Goal: Transaction & Acquisition: Purchase product/service

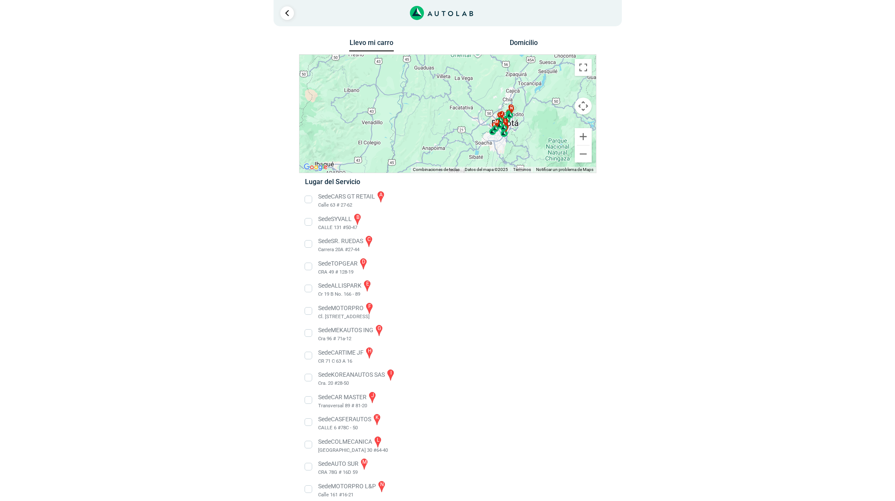
scroll to position [9, 0]
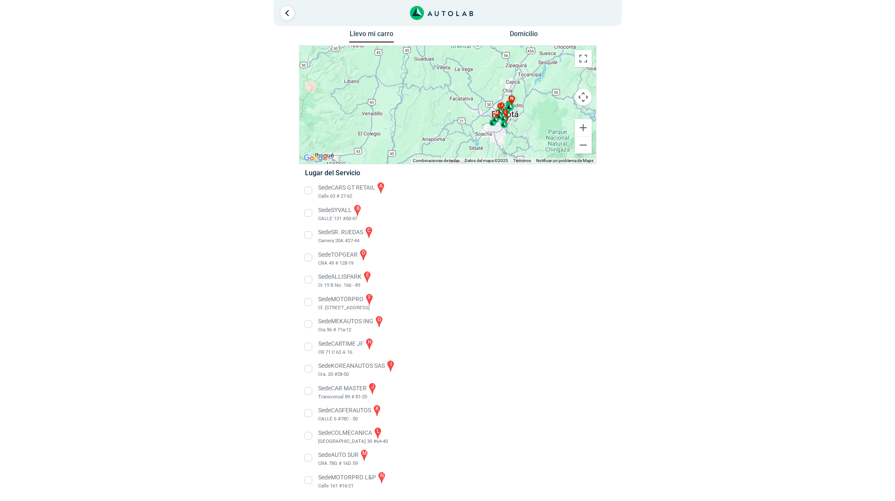
click at [510, 96] on span "n" at bounding box center [511, 99] width 3 height 7
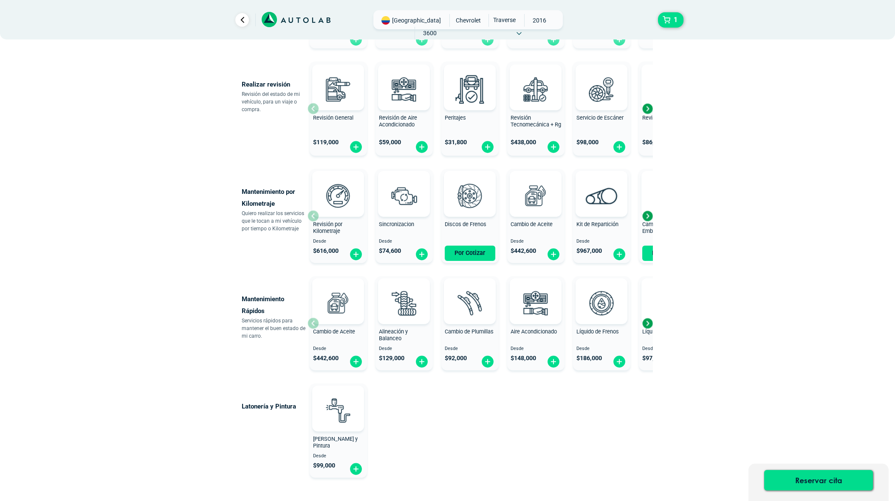
scroll to position [294, 0]
click at [467, 222] on span "Discos de Frenos" at bounding box center [466, 223] width 42 height 6
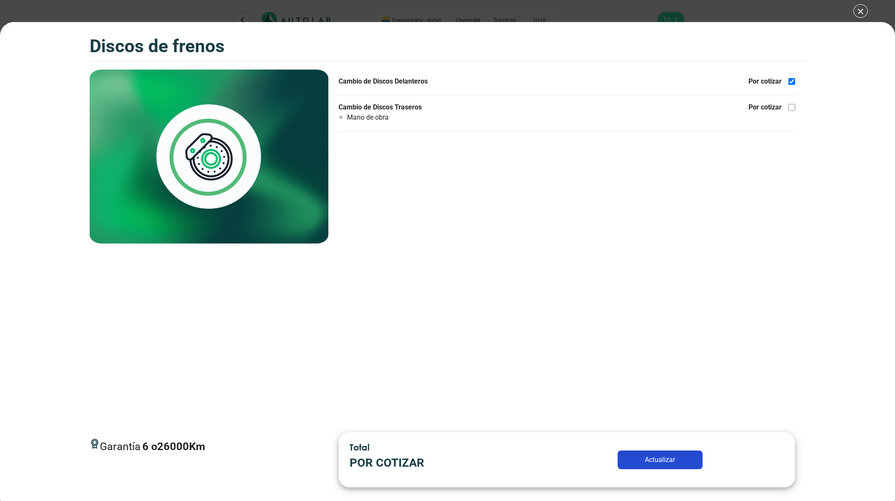
click at [661, 459] on button "Actualizar" at bounding box center [659, 460] width 85 height 19
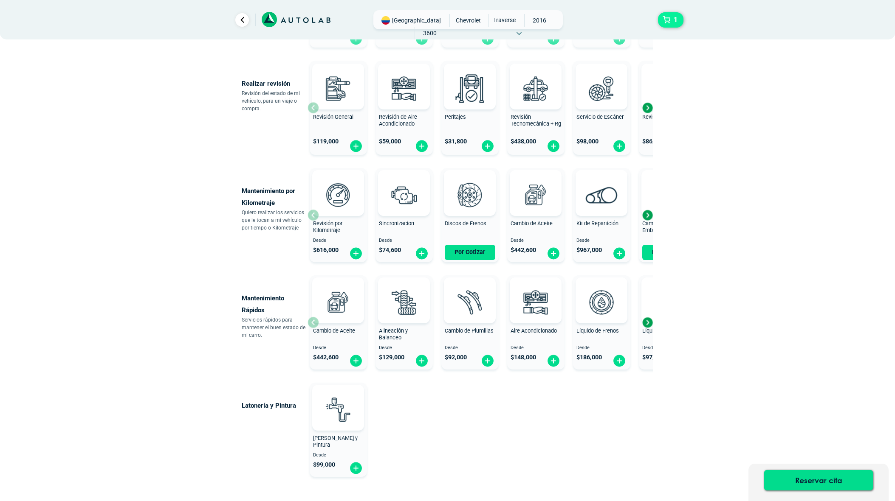
click at [672, 21] on span "1" at bounding box center [675, 20] width 8 height 14
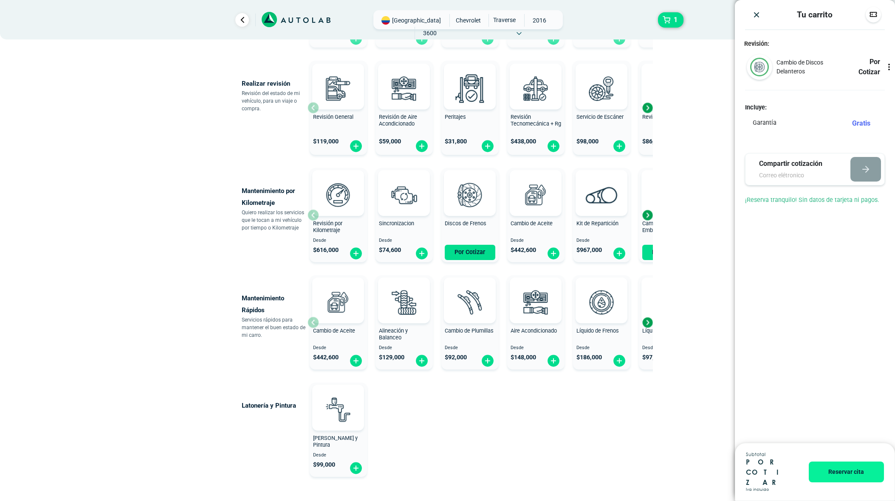
click at [889, 68] on icon at bounding box center [888, 67] width 8 height 8
click at [819, 89] on div "Cambio de Discos Delanteros Por Cotizar" at bounding box center [814, 72] width 160 height 36
